Goal: Task Accomplishment & Management: Use online tool/utility

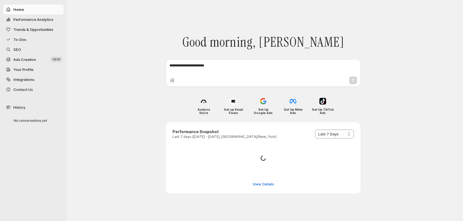
select select "*********"
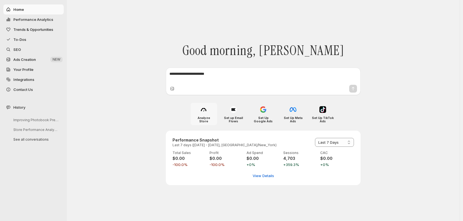
click at [202, 110] on img at bounding box center [203, 109] width 7 height 7
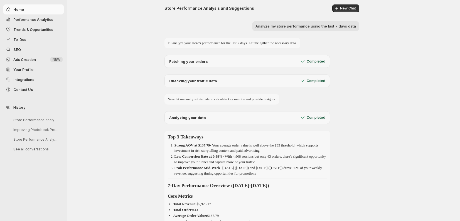
click at [25, 18] on span "Performance Analytics" at bounding box center [33, 19] width 40 height 4
select select "**********"
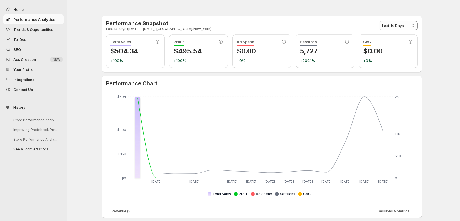
click at [22, 41] on span "To-Dos" at bounding box center [19, 39] width 13 height 4
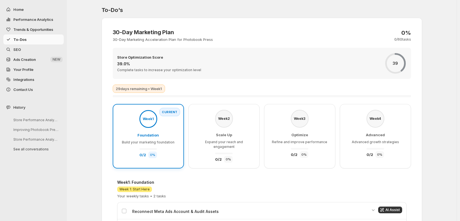
click at [22, 50] on span "SEO" at bounding box center [37, 50] width 49 height 6
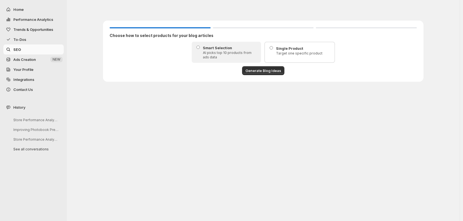
click at [28, 60] on span "Ads Creation" at bounding box center [24, 59] width 23 height 4
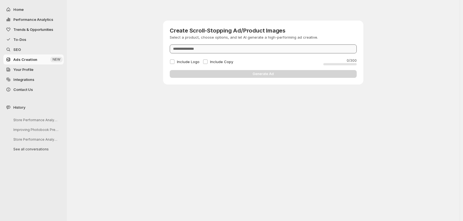
click at [314, 49] on input "Product" at bounding box center [263, 49] width 187 height 9
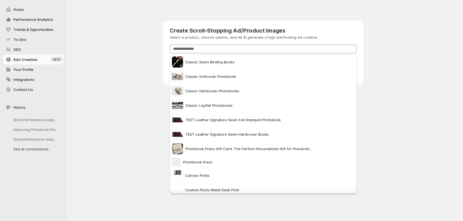
click at [179, 104] on span at bounding box center [177, 105] width 11 height 11
type input "**********"
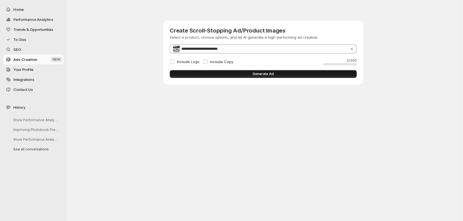
click at [245, 75] on button "Generate Ad" at bounding box center [263, 74] width 187 height 8
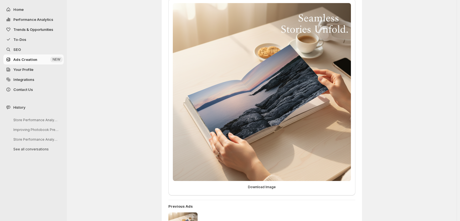
scroll to position [118, 0]
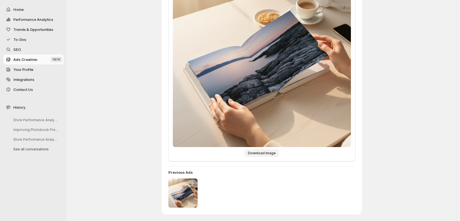
click at [258, 153] on span "Download Image" at bounding box center [262, 153] width 28 height 4
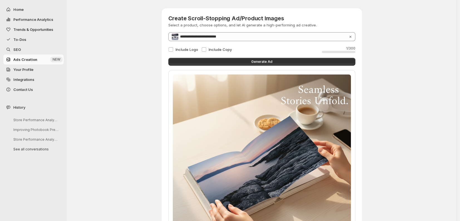
scroll to position [58, 0]
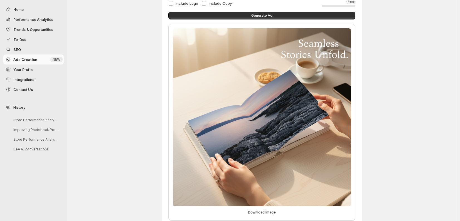
click at [307, 109] on img at bounding box center [262, 117] width 178 height 178
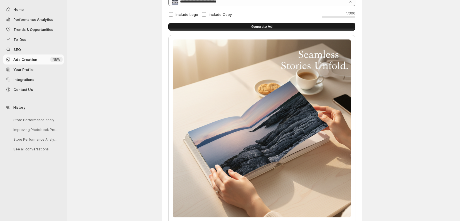
click at [262, 27] on span "Generate Ad" at bounding box center [261, 26] width 21 height 4
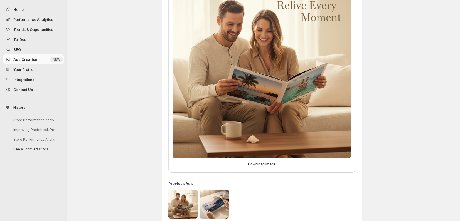
scroll to position [118, 0]
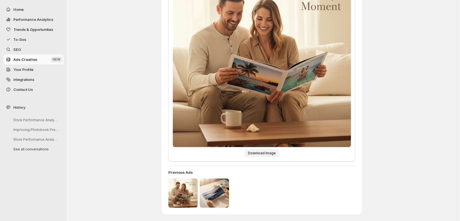
click at [270, 154] on span "Download Image" at bounding box center [262, 153] width 28 height 4
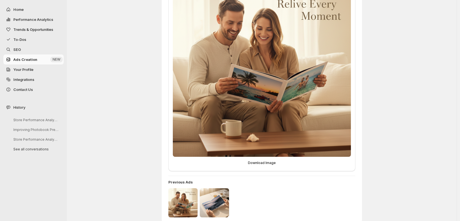
scroll to position [0, 0]
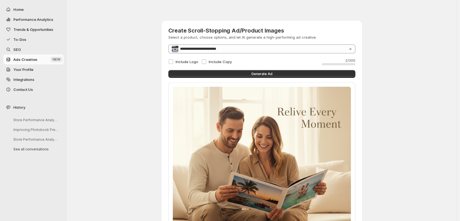
click at [20, 69] on span "Your Profile" at bounding box center [23, 69] width 20 height 4
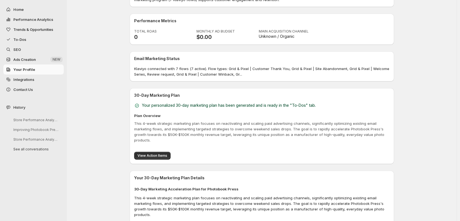
scroll to position [365, 0]
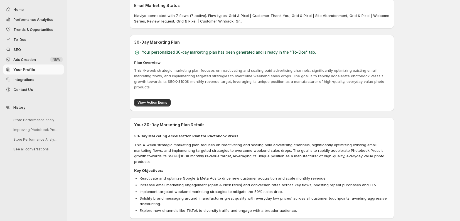
click at [23, 81] on span "Integrations" at bounding box center [23, 79] width 21 height 4
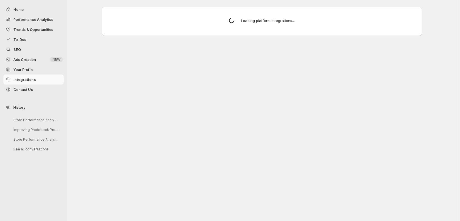
scroll to position [0, 0]
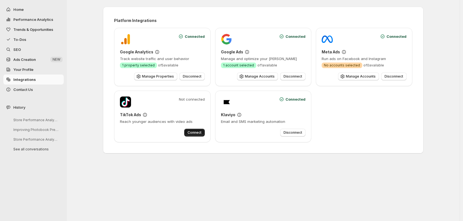
click at [193, 132] on span "Connect" at bounding box center [195, 132] width 14 height 4
click at [196, 132] on span "Connect" at bounding box center [195, 132] width 14 height 4
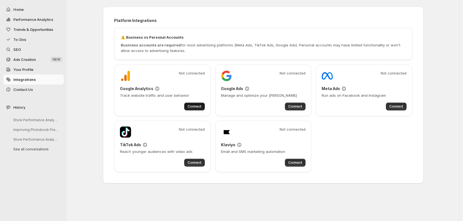
click at [196, 106] on span "Connect" at bounding box center [195, 106] width 14 height 4
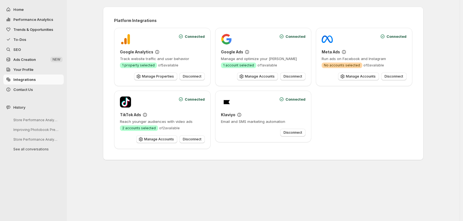
click at [22, 60] on span "Ads Creation" at bounding box center [24, 59] width 23 height 4
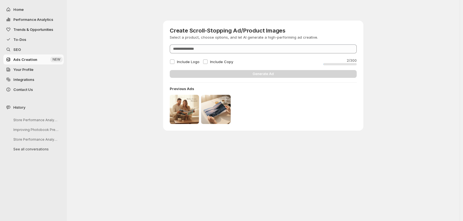
click at [18, 49] on span "SEO" at bounding box center [17, 49] width 8 height 4
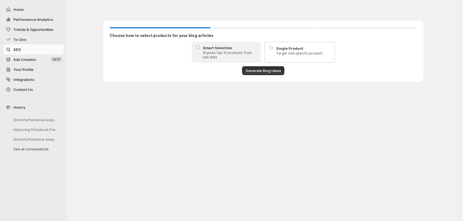
click at [25, 38] on span "To-Dos" at bounding box center [19, 39] width 13 height 4
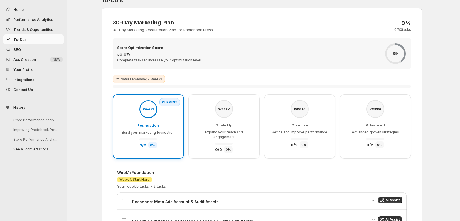
scroll to position [38, 0]
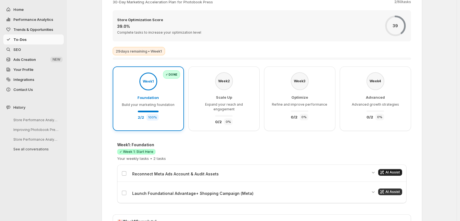
click at [400, 170] on span "AI Assist" at bounding box center [392, 172] width 14 height 4
click at [392, 190] on span "AI Assist" at bounding box center [392, 192] width 14 height 4
click at [385, 170] on icon "Get AI assistance for this task" at bounding box center [382, 173] width 6 height 6
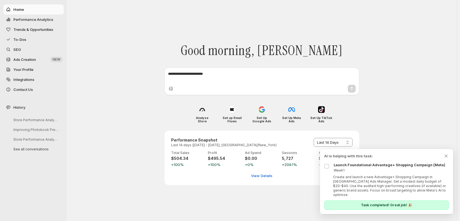
scroll to position [0, 0]
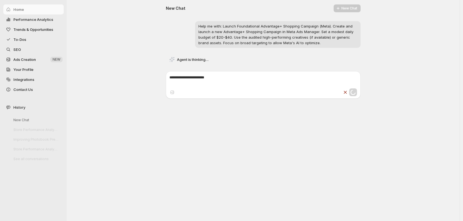
select select "**********"
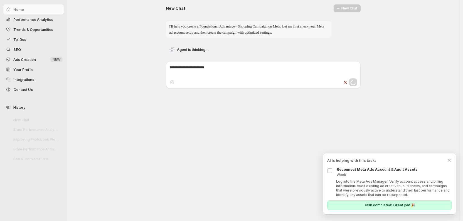
select select "**********"
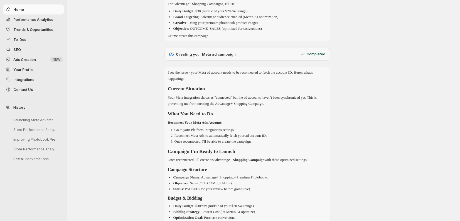
scroll to position [106, 0]
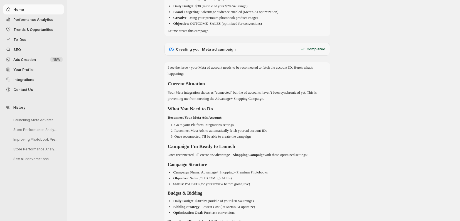
click at [24, 80] on span "Integrations" at bounding box center [23, 79] width 21 height 4
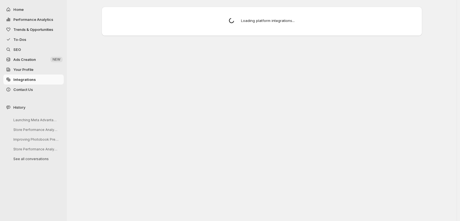
scroll to position [0, 0]
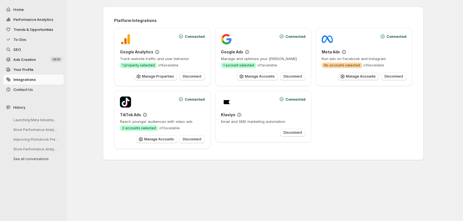
click at [357, 76] on span "Manage Accounts" at bounding box center [361, 76] width 30 height 4
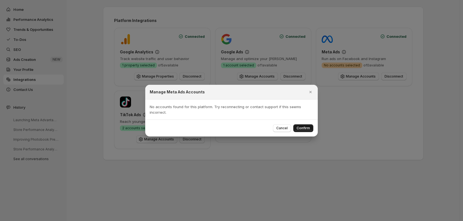
click at [308, 127] on span "Confirm" at bounding box center [303, 128] width 13 height 4
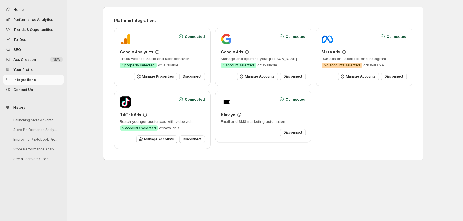
click at [353, 65] on span "No accounts selected" at bounding box center [342, 65] width 36 height 4
click at [359, 76] on span "Manage Accounts" at bounding box center [361, 76] width 30 height 4
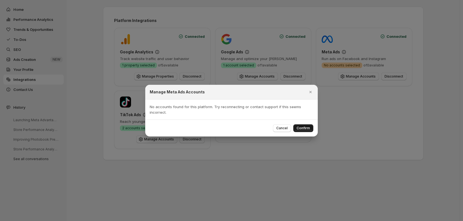
click at [307, 127] on span "Confirm" at bounding box center [303, 128] width 13 height 4
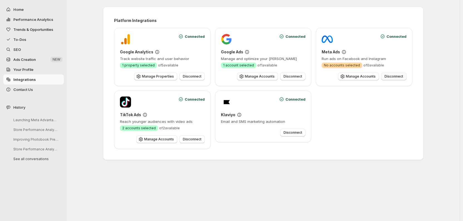
click at [393, 76] on span "Disconnect" at bounding box center [394, 76] width 19 height 4
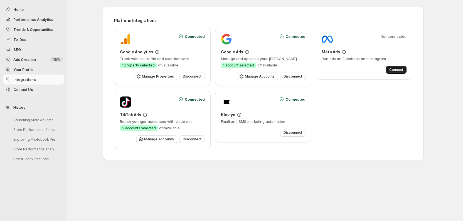
click at [399, 67] on button "Connect" at bounding box center [396, 70] width 21 height 8
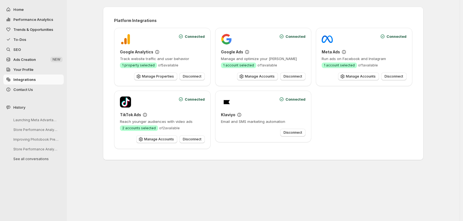
click at [27, 59] on span "Ads Creation" at bounding box center [24, 59] width 23 height 4
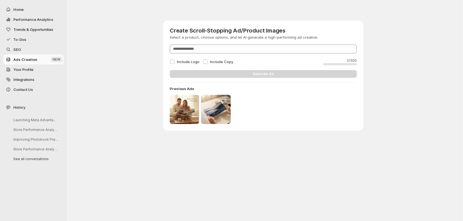
click at [23, 50] on span "SEO" at bounding box center [37, 50] width 49 height 6
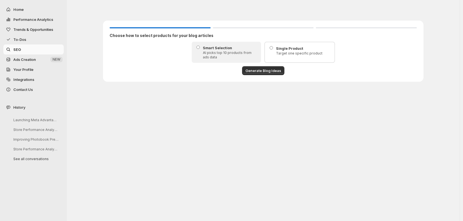
click at [23, 40] on span "To-Dos" at bounding box center [19, 39] width 13 height 4
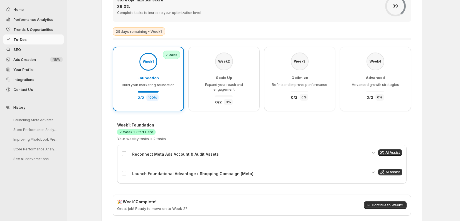
scroll to position [58, 0]
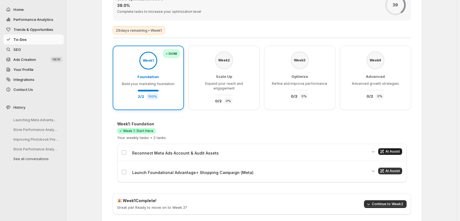
click at [389, 149] on span "AI Assist" at bounding box center [392, 151] width 14 height 4
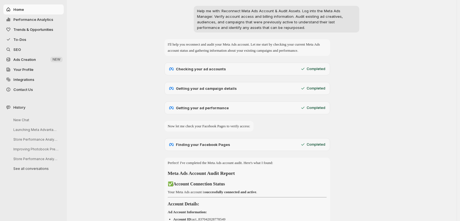
scroll to position [0, 0]
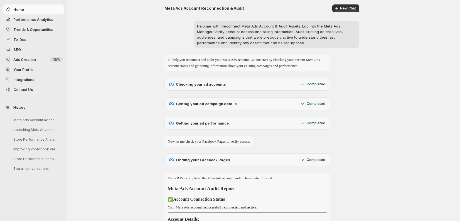
drag, startPoint x: 439, startPoint y: 147, endPoint x: 23, endPoint y: 38, distance: 429.4
click at [23, 38] on span "To-Dos" at bounding box center [19, 39] width 13 height 4
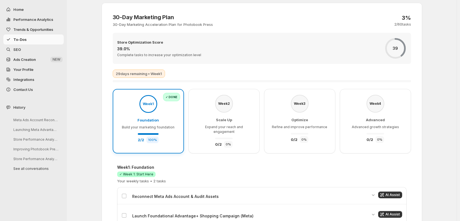
scroll to position [65, 0]
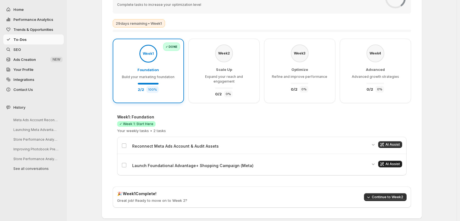
click at [392, 162] on span "AI Assist" at bounding box center [392, 164] width 14 height 4
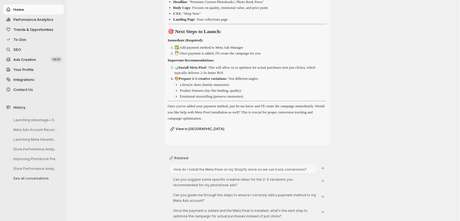
scroll to position [541, 0]
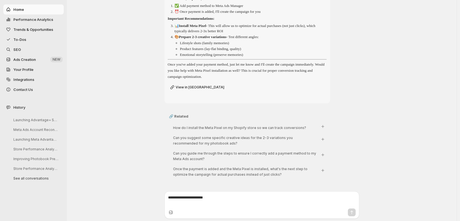
click at [192, 196] on textarea at bounding box center [262, 200] width 188 height 11
type textarea "**********"
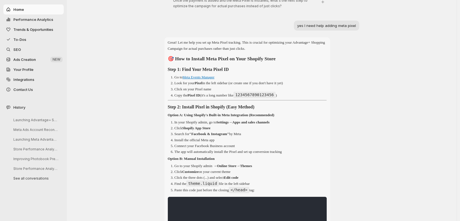
scroll to position [716, 0]
